Goal: Task Accomplishment & Management: Use online tool/utility

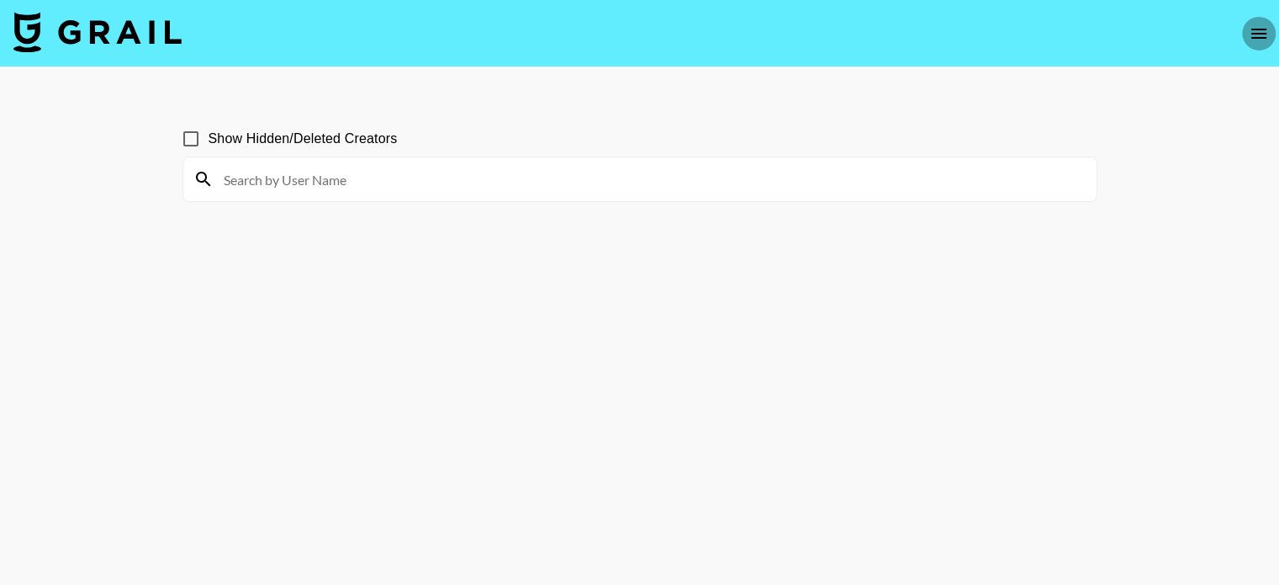
click at [1252, 44] on button "open drawer" at bounding box center [1259, 34] width 34 height 34
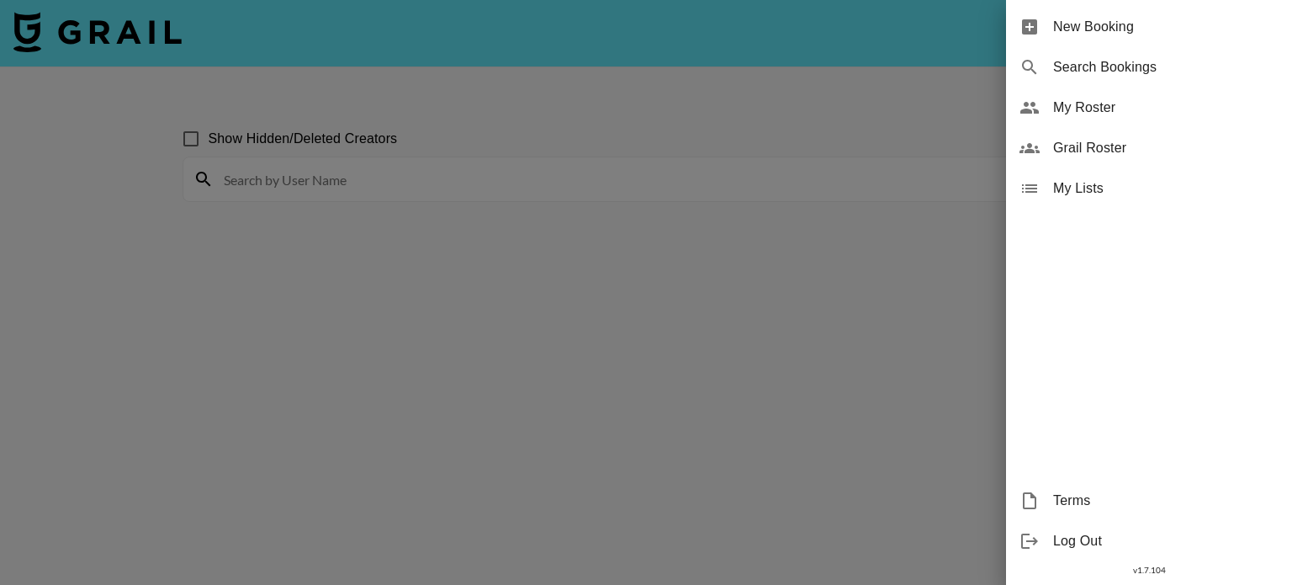
click at [115, 58] on div at bounding box center [646, 292] width 1292 height 585
click at [115, 33] on div at bounding box center [646, 292] width 1292 height 585
click at [96, 261] on div at bounding box center [646, 292] width 1292 height 585
click at [98, 216] on div at bounding box center [646, 292] width 1292 height 585
click at [797, 98] on div at bounding box center [646, 292] width 1292 height 585
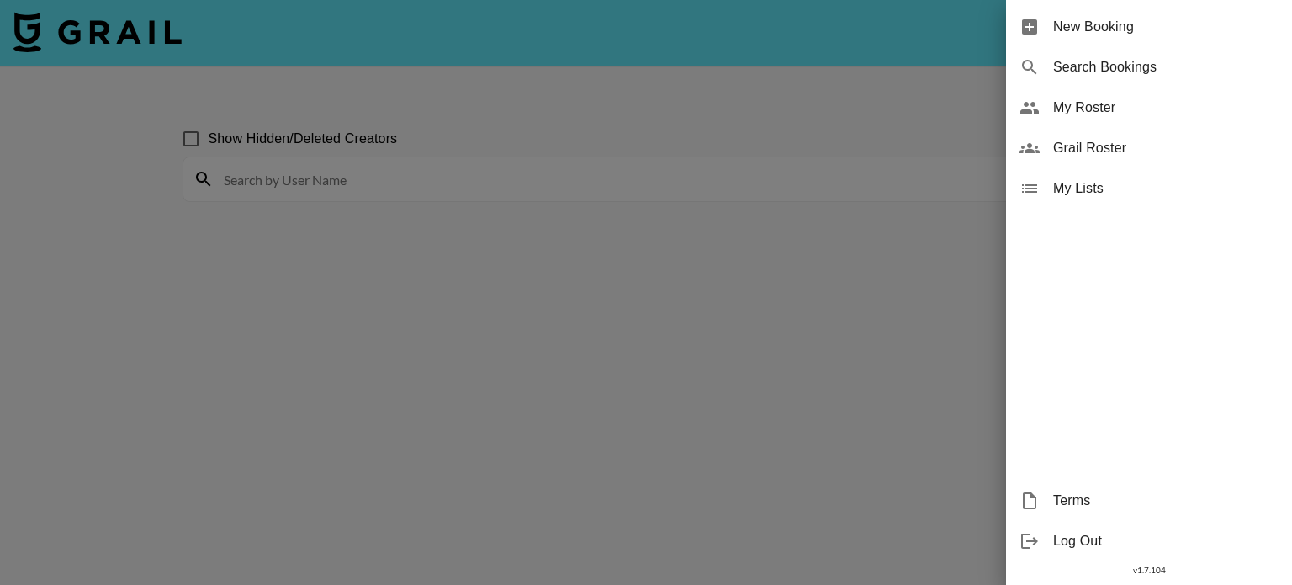
click at [824, 361] on div at bounding box center [646, 292] width 1292 height 585
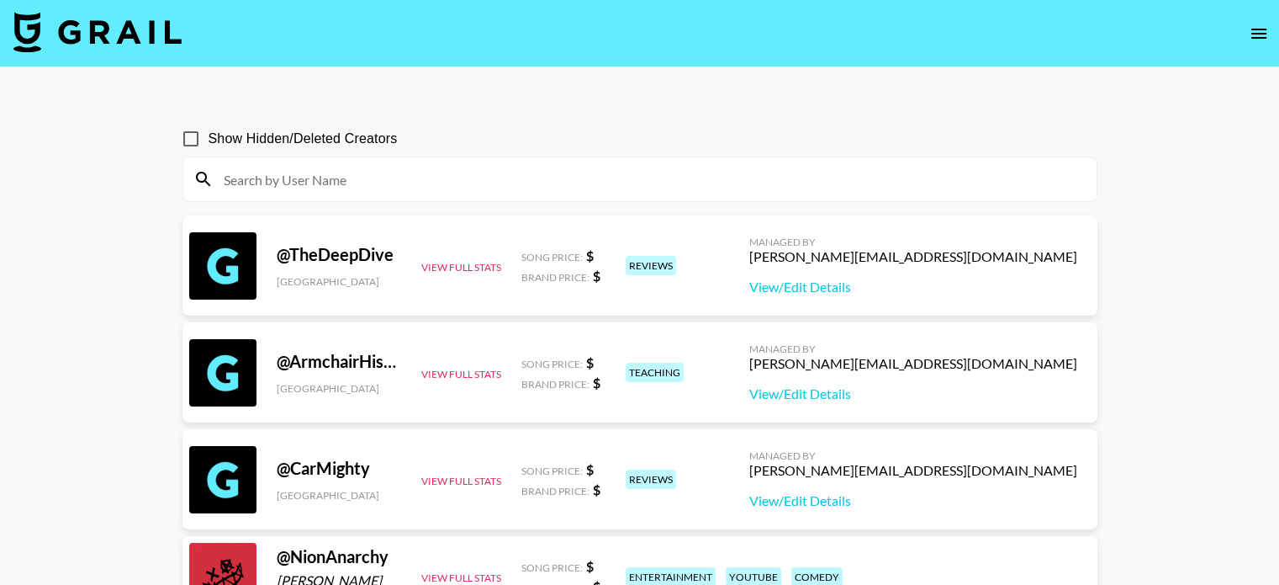
click at [142, 28] on img at bounding box center [97, 32] width 168 height 40
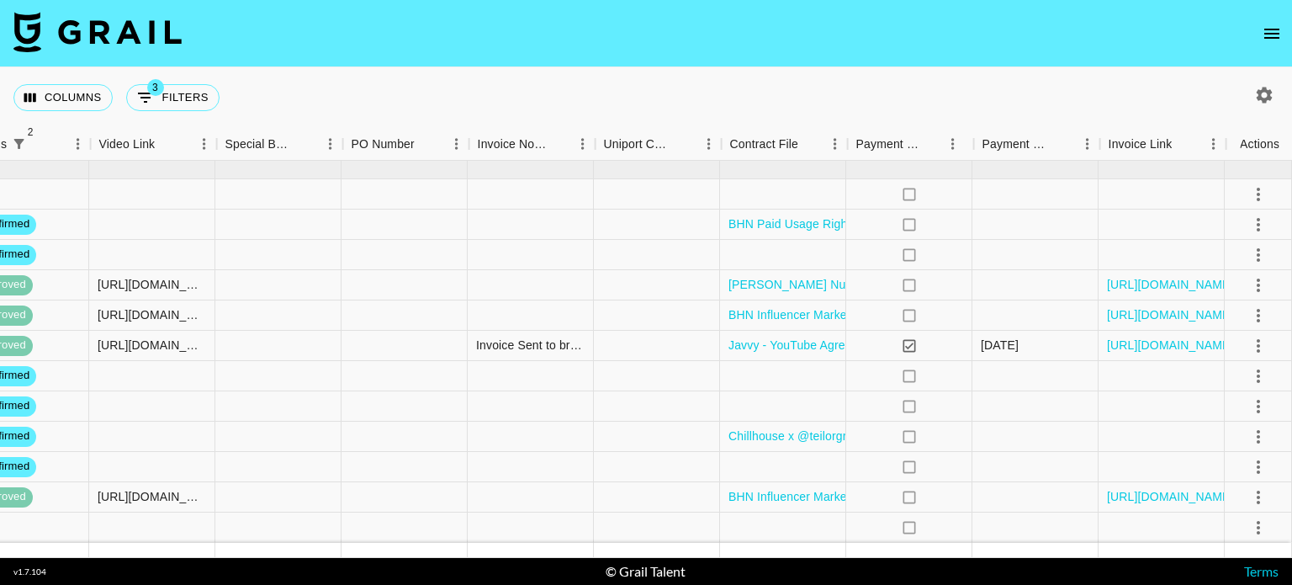
scroll to position [18, 1513]
click at [1254, 215] on icon "select merge strategy" at bounding box center [1258, 225] width 20 height 20
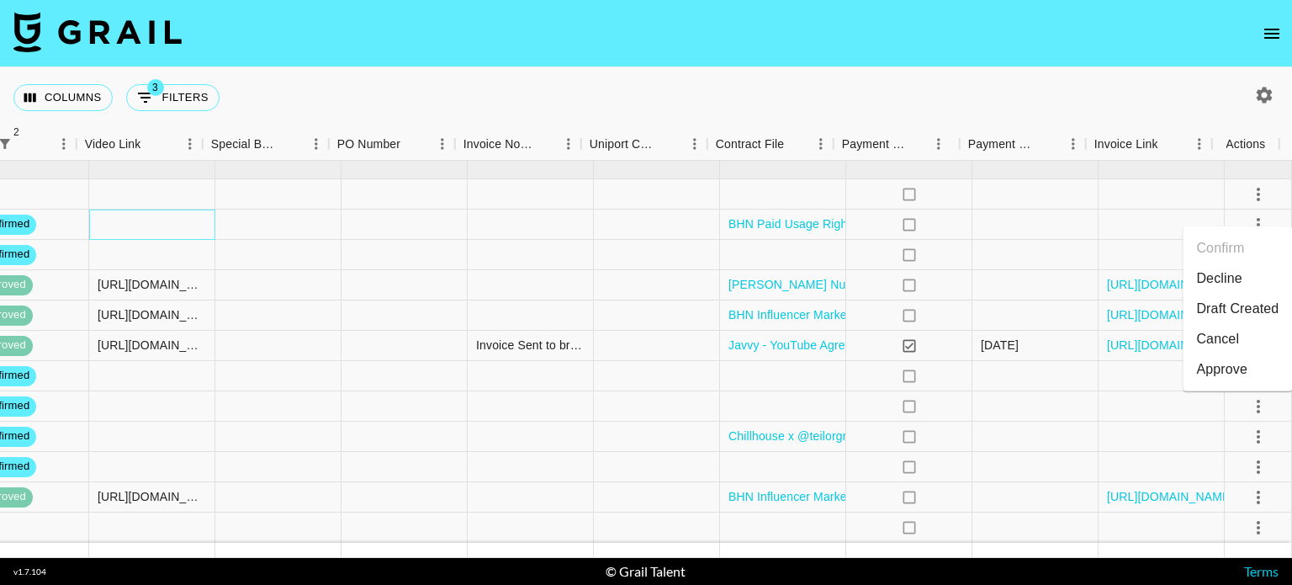
click at [146, 210] on div at bounding box center [152, 224] width 126 height 30
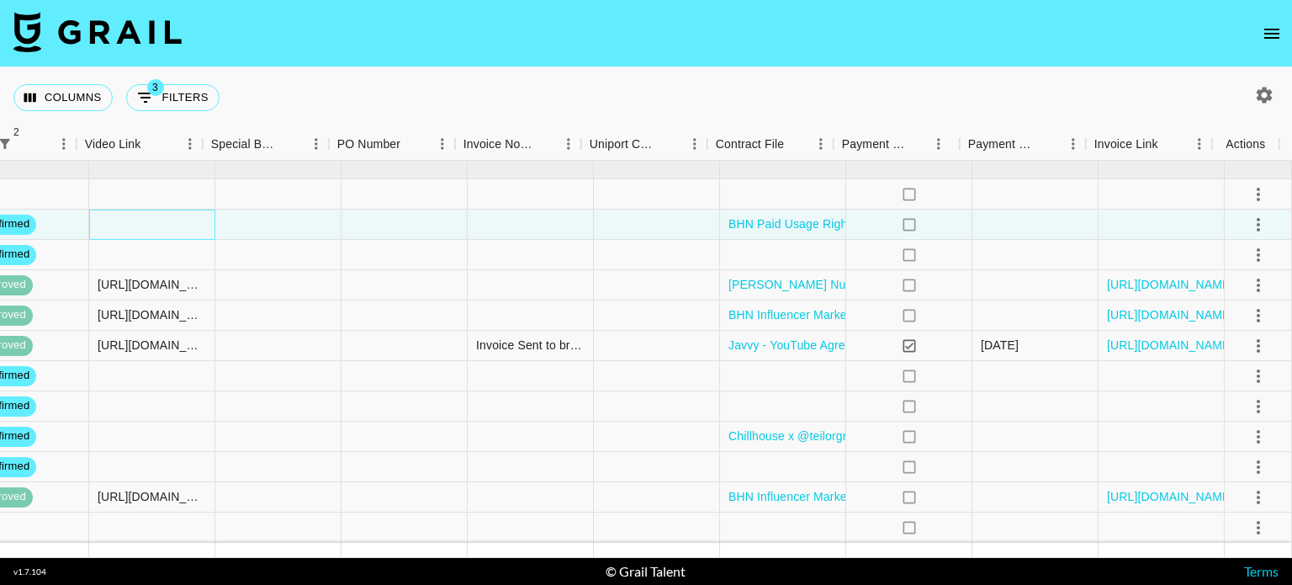
click at [146, 210] on div at bounding box center [152, 224] width 126 height 30
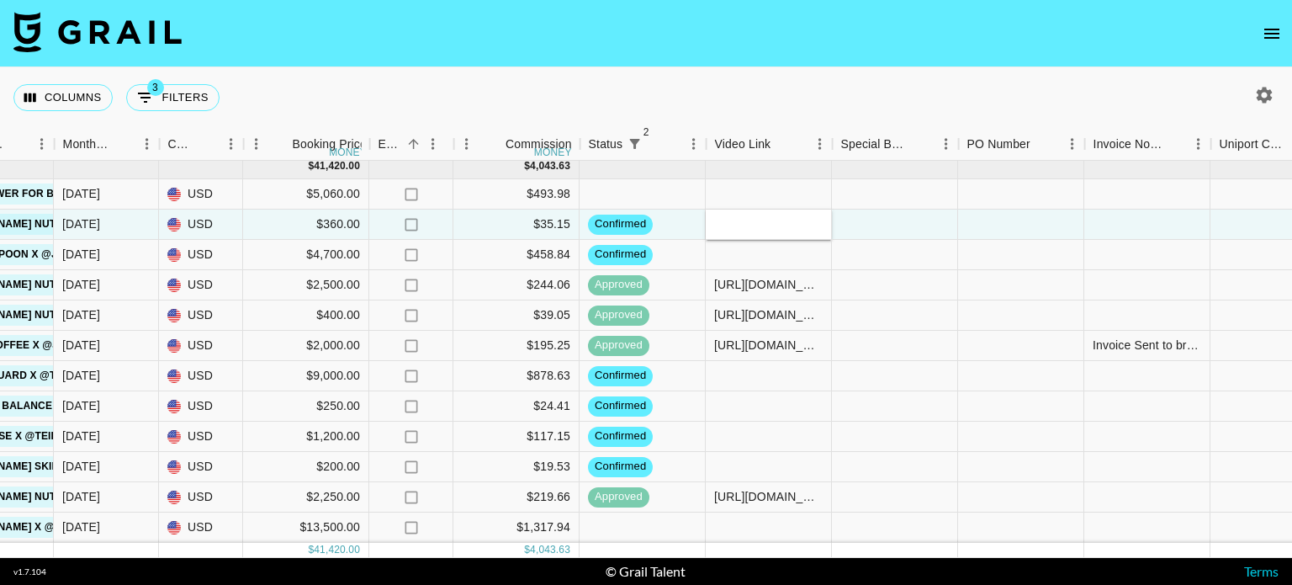
scroll to position [10, 883]
click at [765, 313] on div "[URL][DOMAIN_NAME]" at bounding box center [769, 314] width 109 height 17
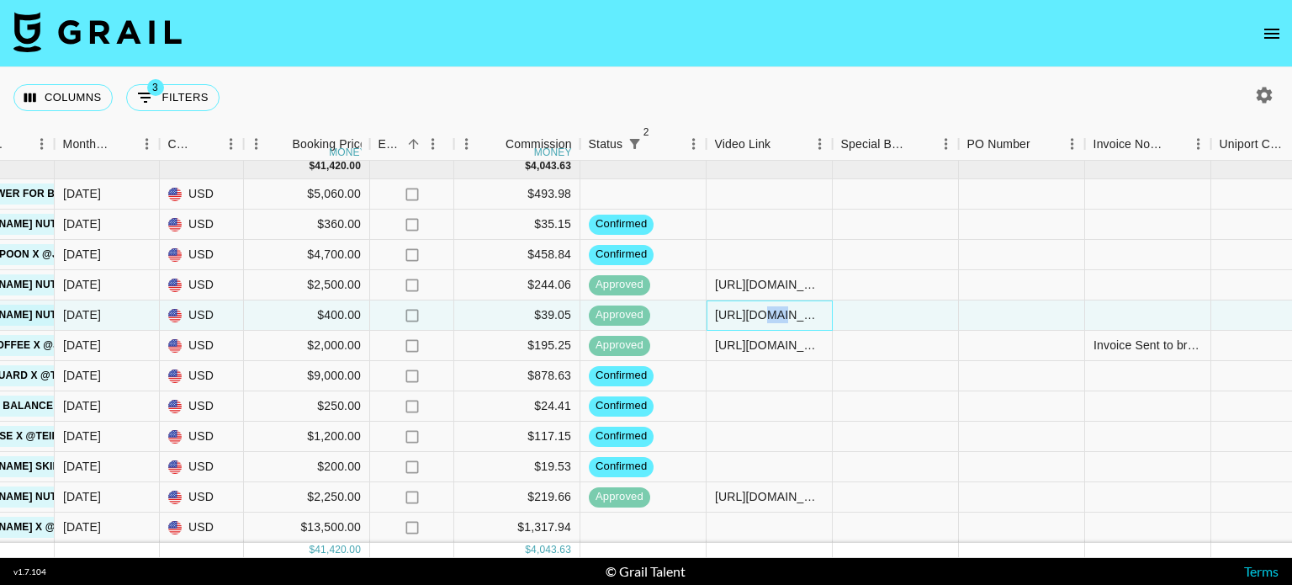
click at [765, 313] on div "[URL][DOMAIN_NAME]" at bounding box center [769, 314] width 109 height 17
click at [765, 313] on input "[URL][DOMAIN_NAME]" at bounding box center [769, 314] width 124 height 13
click at [744, 209] on div at bounding box center [770, 224] width 126 height 30
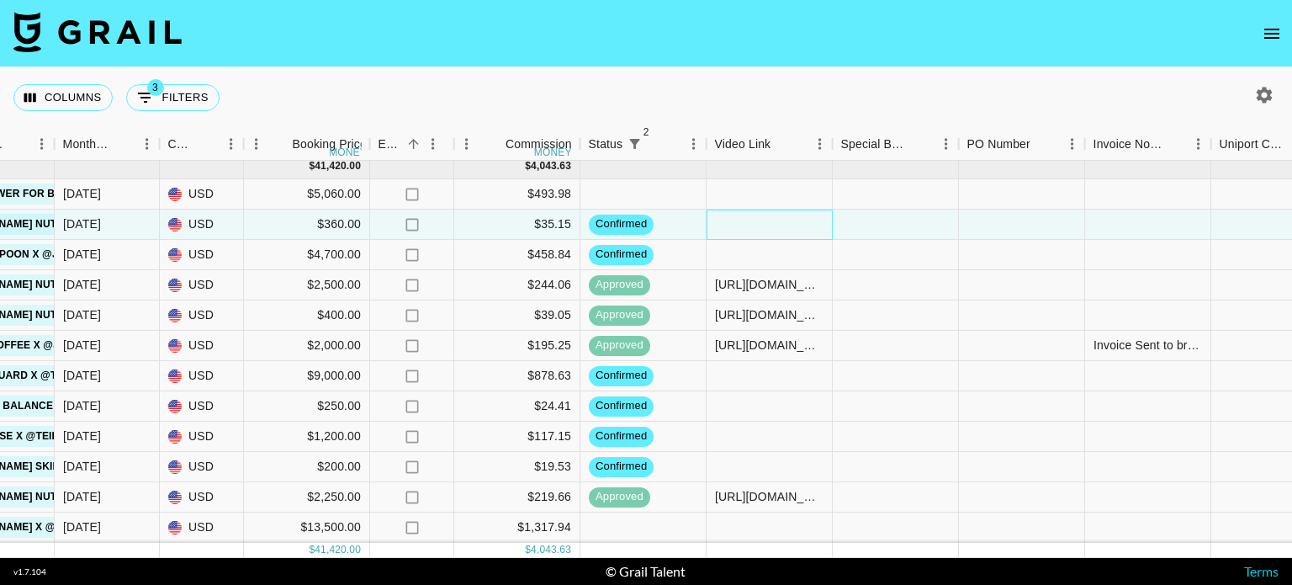
click at [745, 213] on div at bounding box center [770, 224] width 126 height 30
type input "[URL][DOMAIN_NAME]"
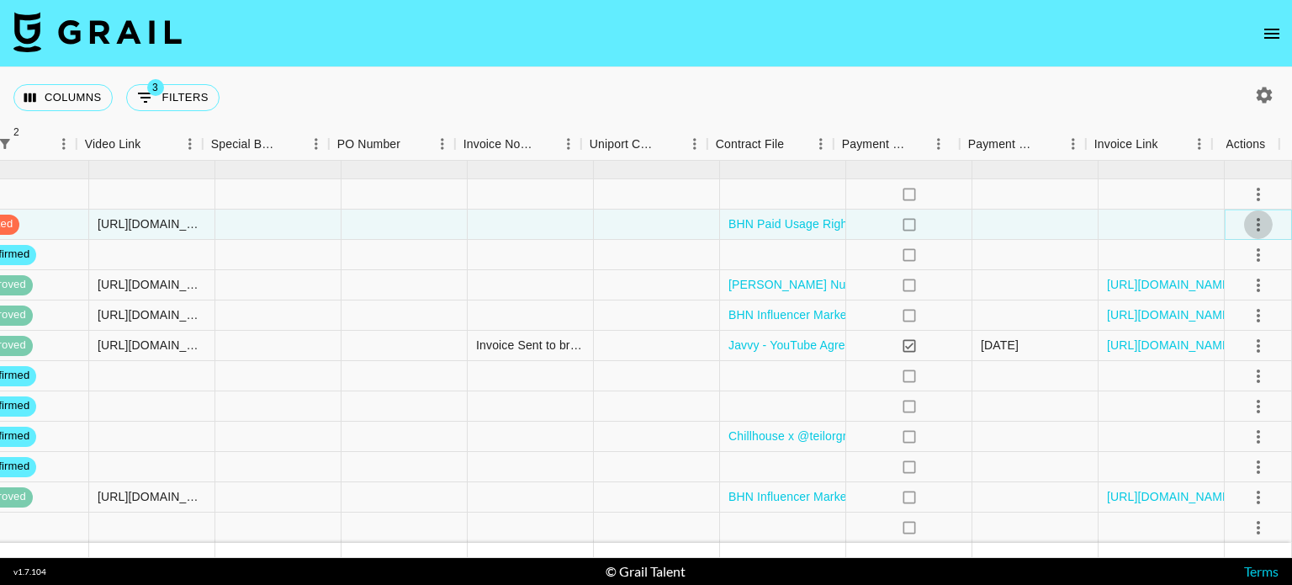
click at [1257, 225] on icon "select merge strategy" at bounding box center [1258, 224] width 3 height 13
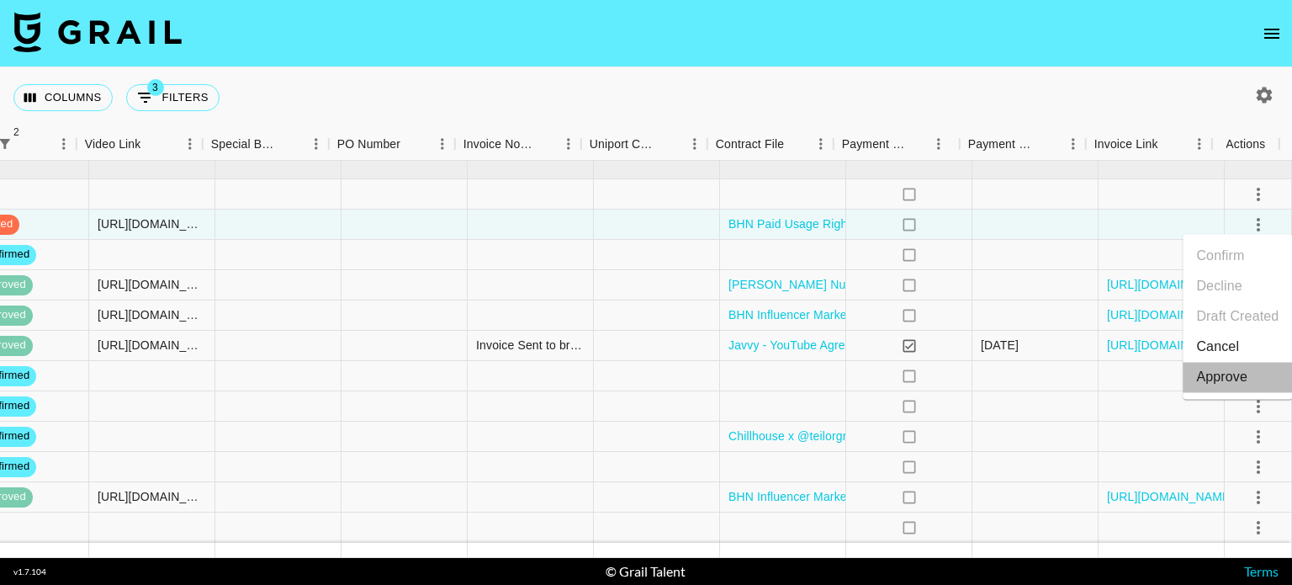
click at [1233, 383] on div "Approve" at bounding box center [1221, 377] width 51 height 20
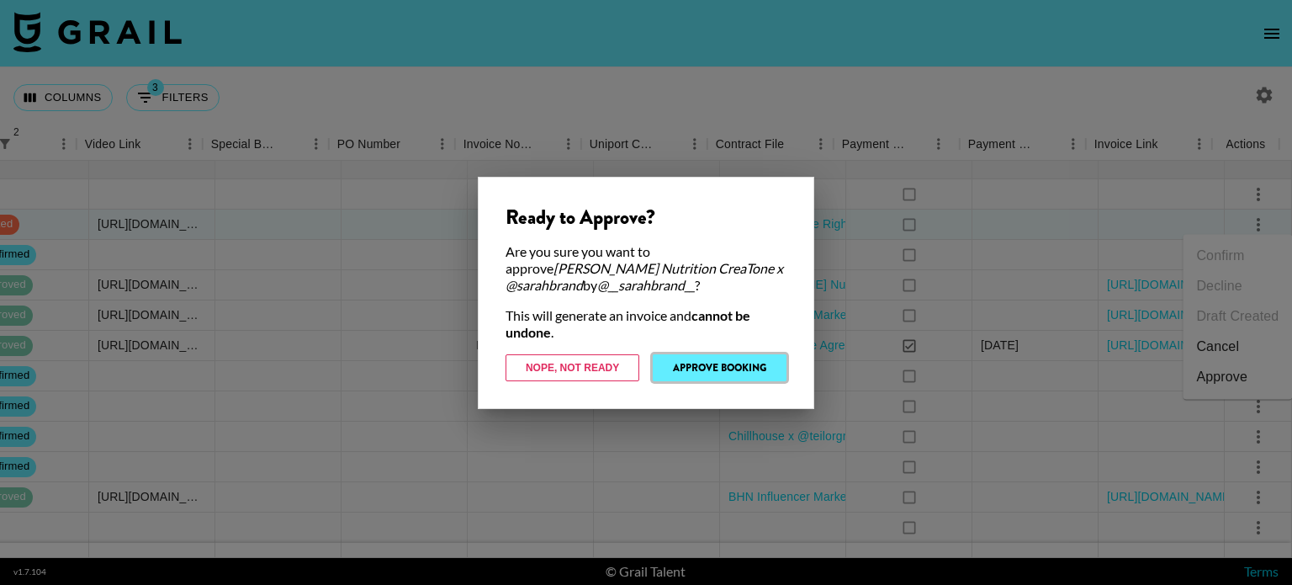
click at [739, 370] on button "Approve Booking" at bounding box center [720, 367] width 134 height 27
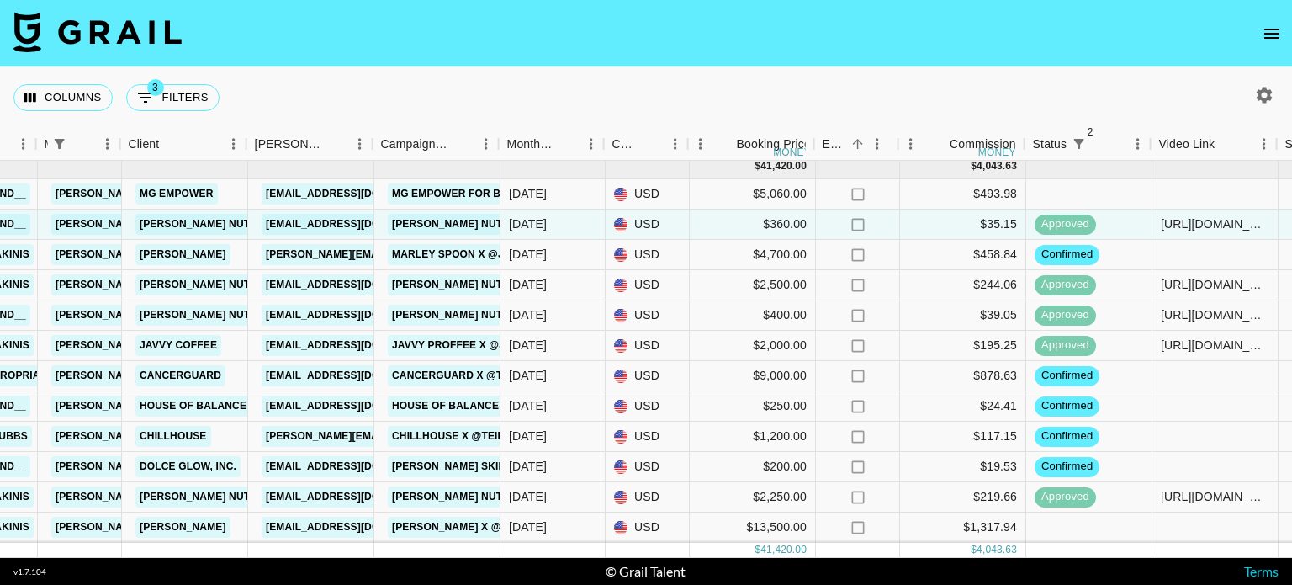
scroll to position [18, 439]
